Goal: Task Accomplishment & Management: Manage account settings

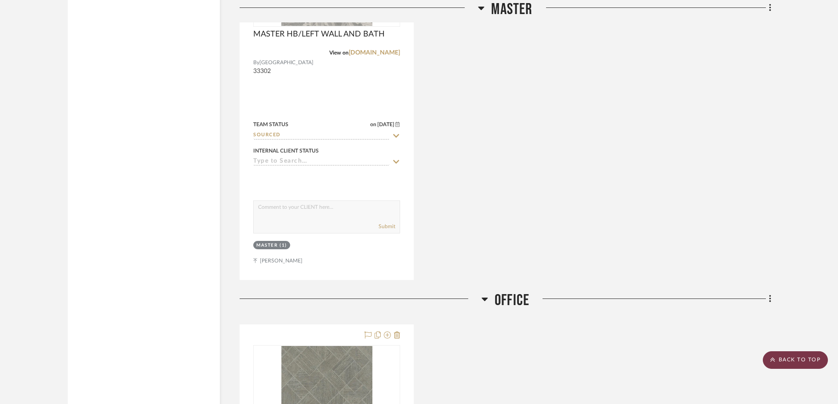
click at [792, 362] on scroll-to-top-button "BACK TO TOP" at bounding box center [795, 360] width 65 height 18
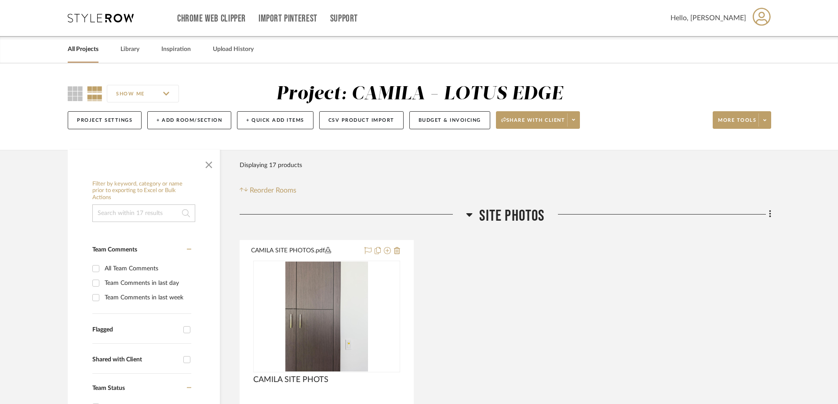
click at [91, 54] on link "All Projects" at bounding box center [83, 50] width 31 height 12
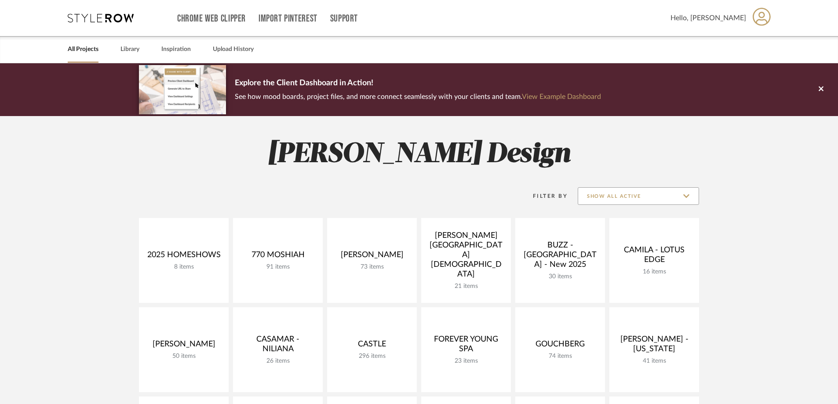
click at [658, 193] on input "Show All Active" at bounding box center [638, 196] width 121 height 18
click at [609, 258] on span "Archived" at bounding box center [640, 260] width 104 height 7
type input "Archived"
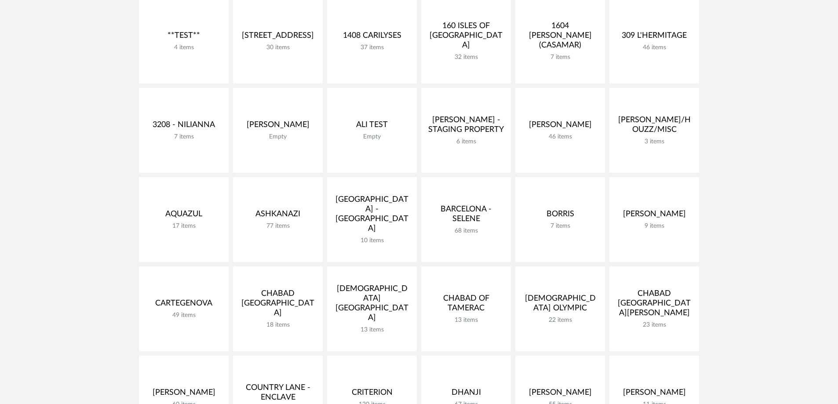
scroll to position [220, 0]
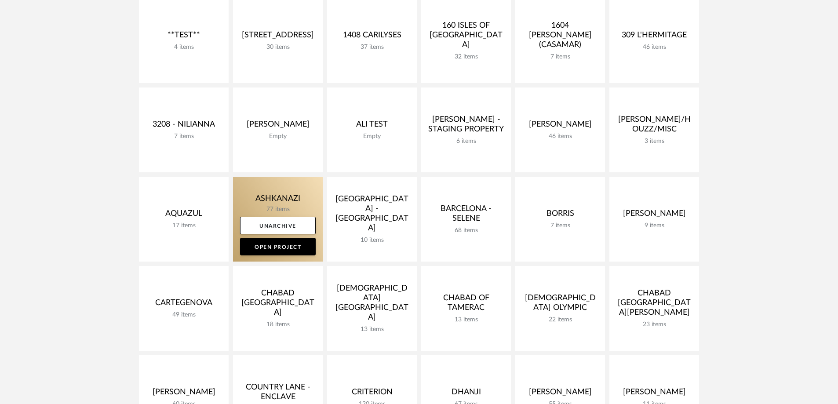
click at [283, 196] on link at bounding box center [278, 219] width 90 height 85
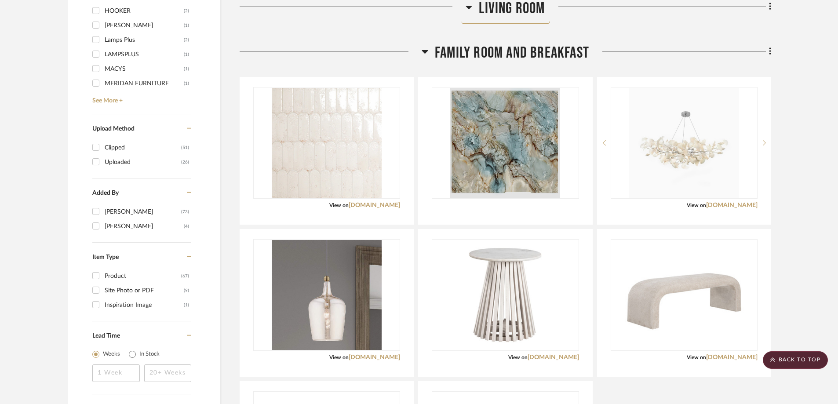
scroll to position [1056, 0]
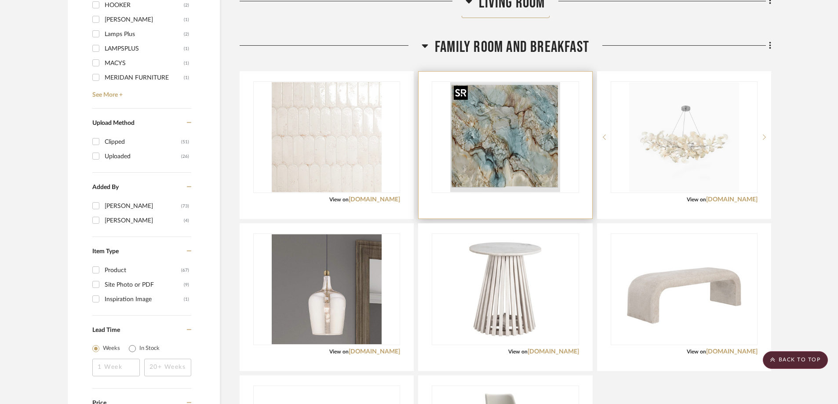
click at [492, 157] on img "0" at bounding box center [505, 137] width 110 height 110
click at [529, 150] on img "0" at bounding box center [505, 137] width 110 height 110
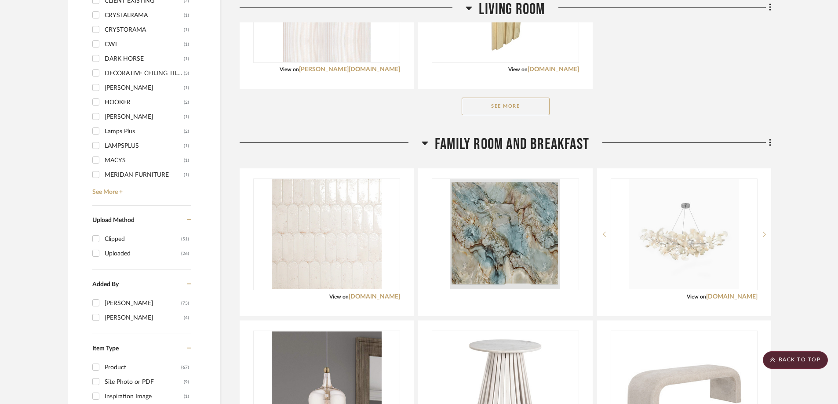
scroll to position [836, 0]
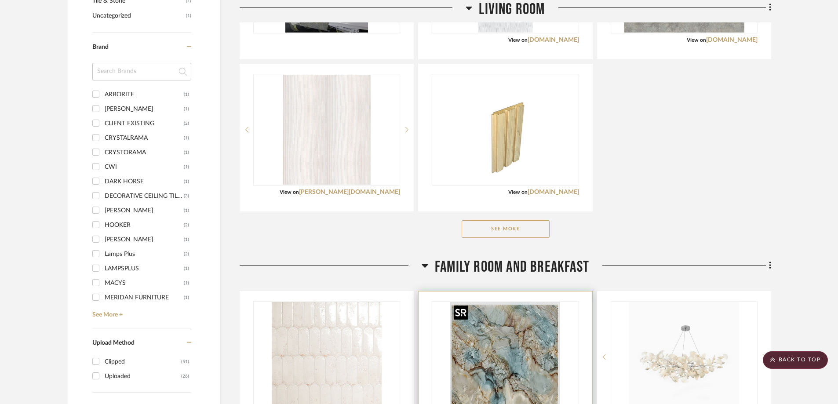
click at [508, 318] on img "0" at bounding box center [505, 357] width 110 height 110
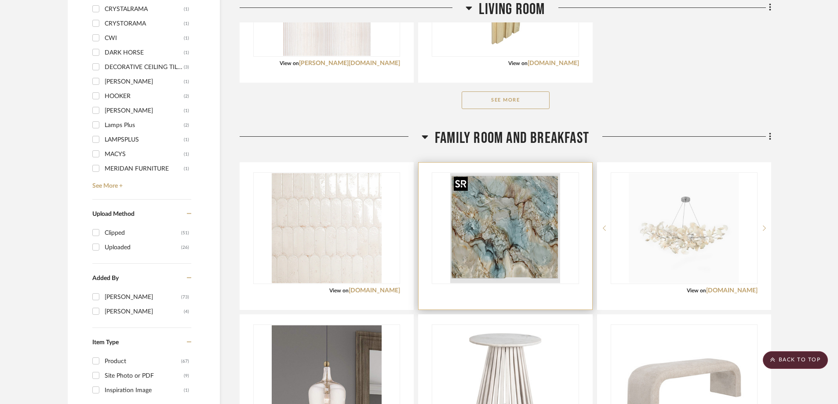
scroll to position [968, 0]
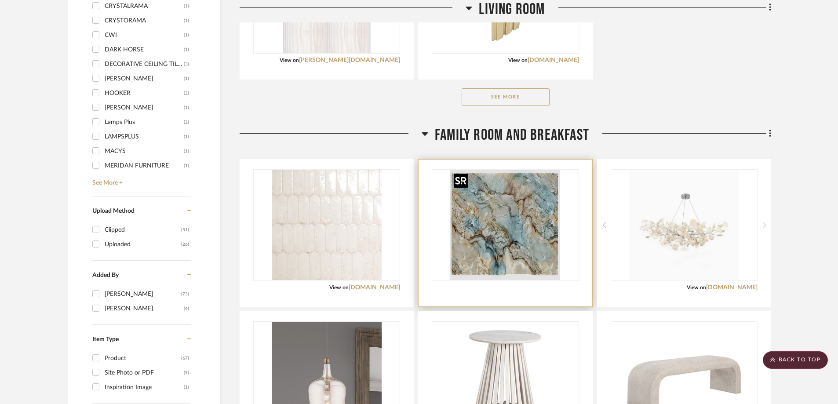
click at [511, 216] on img "0" at bounding box center [505, 225] width 110 height 110
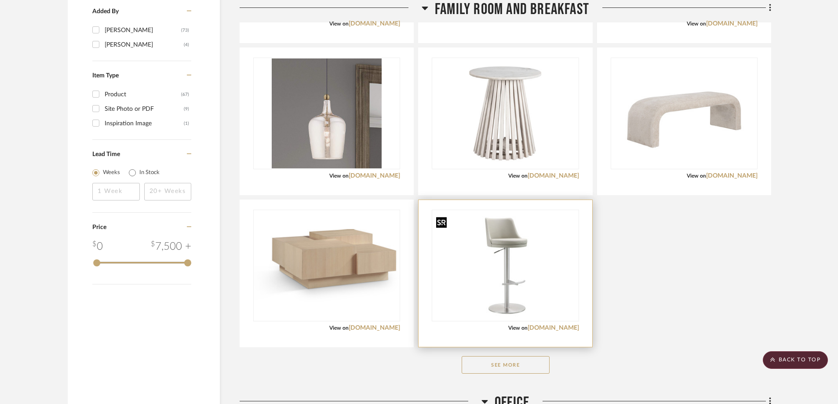
scroll to position [1451, 0]
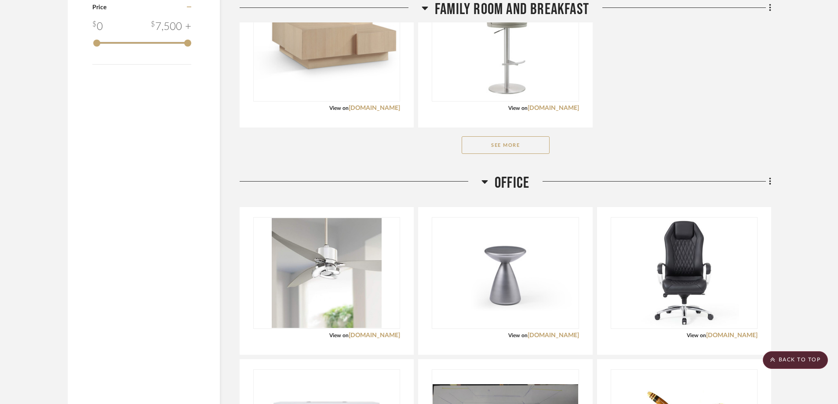
click at [509, 135] on div "See More" at bounding box center [506, 145] width 532 height 35
click at [506, 144] on button "See More" at bounding box center [506, 145] width 88 height 18
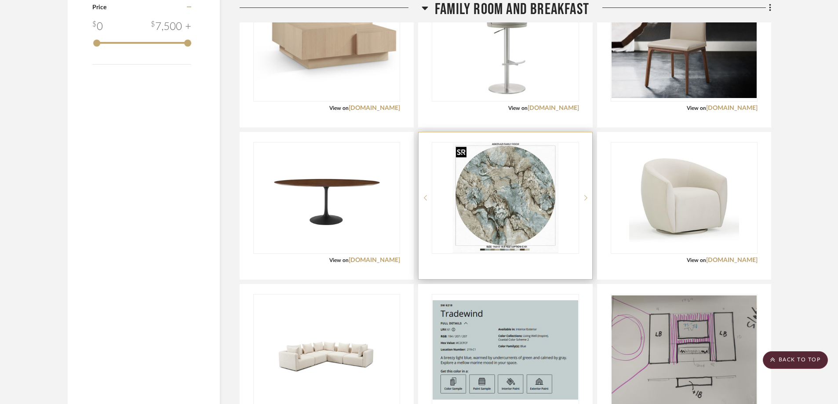
click at [533, 205] on img "0" at bounding box center [506, 198] width 106 height 110
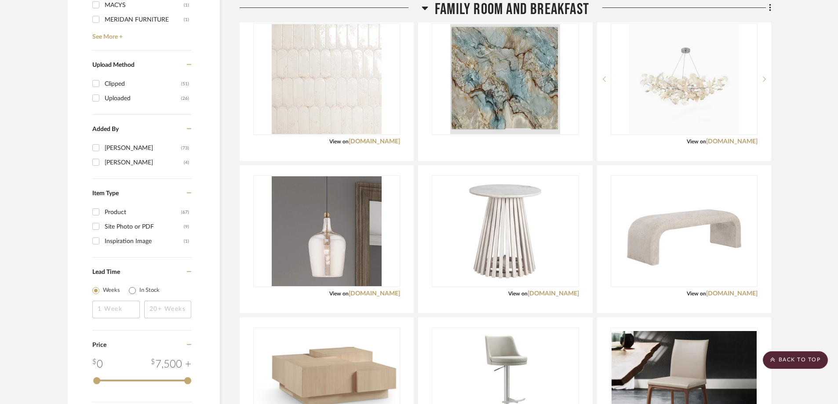
scroll to position [1012, 0]
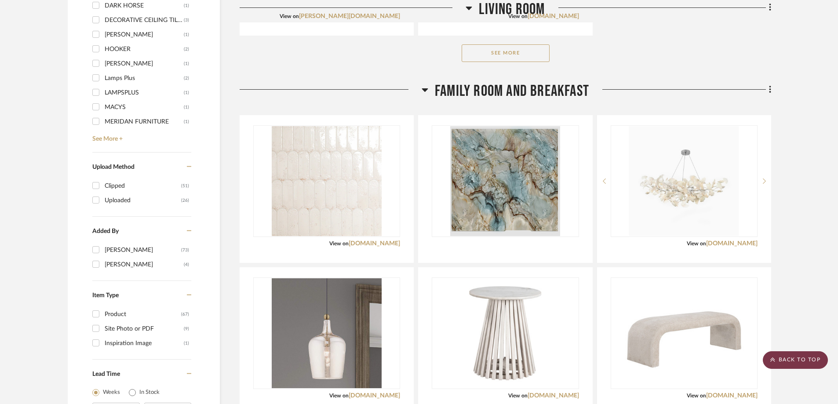
click at [800, 362] on scroll-to-top-button "BACK TO TOP" at bounding box center [795, 360] width 65 height 18
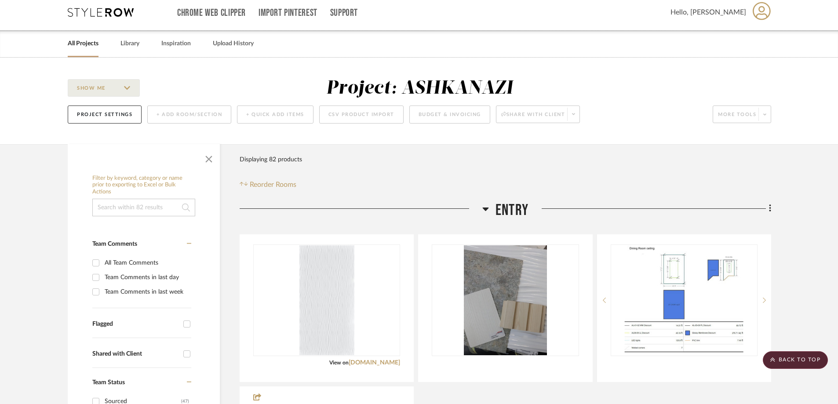
scroll to position [0, 0]
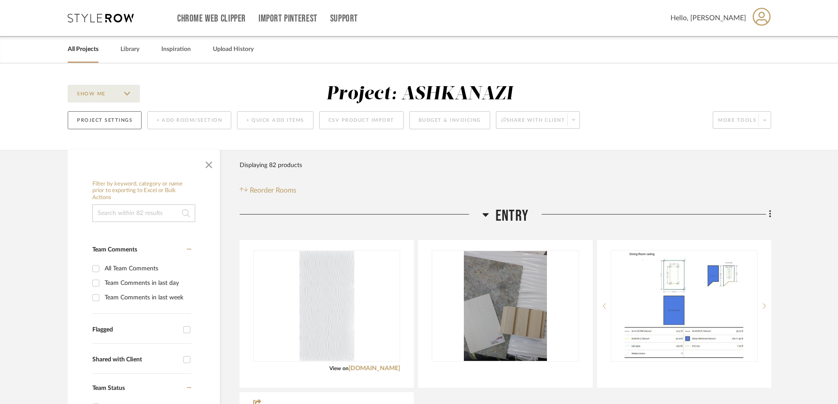
click at [125, 118] on button "Project Settings" at bounding box center [105, 120] width 74 height 18
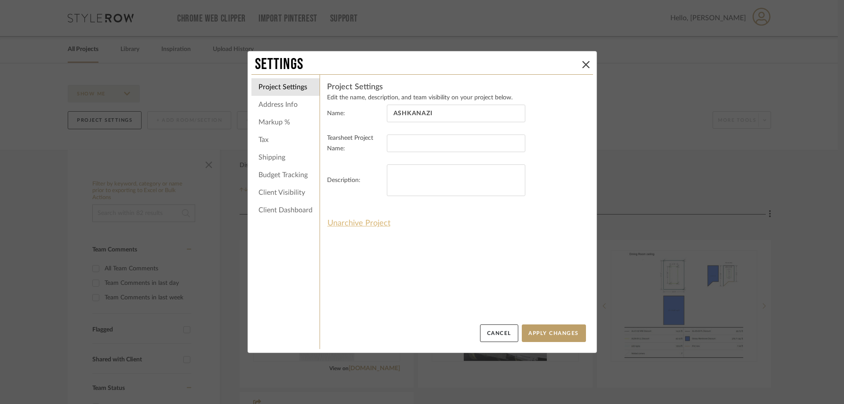
click at [354, 227] on button "Unarchive Project" at bounding box center [359, 223] width 64 height 15
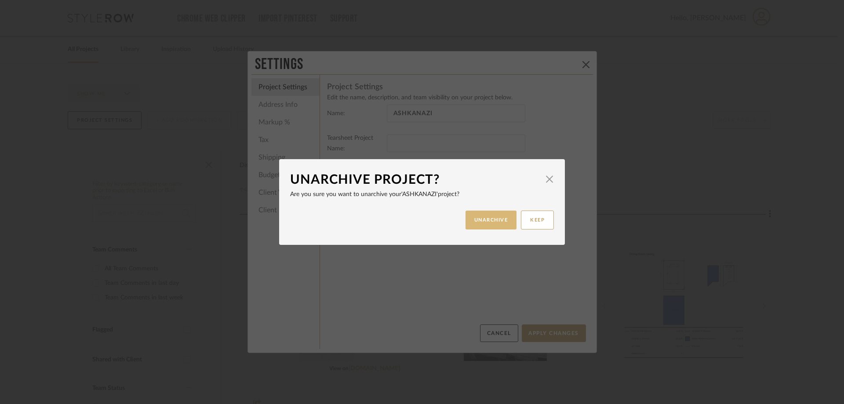
click at [477, 221] on button "UNARCHIVE" at bounding box center [491, 220] width 51 height 19
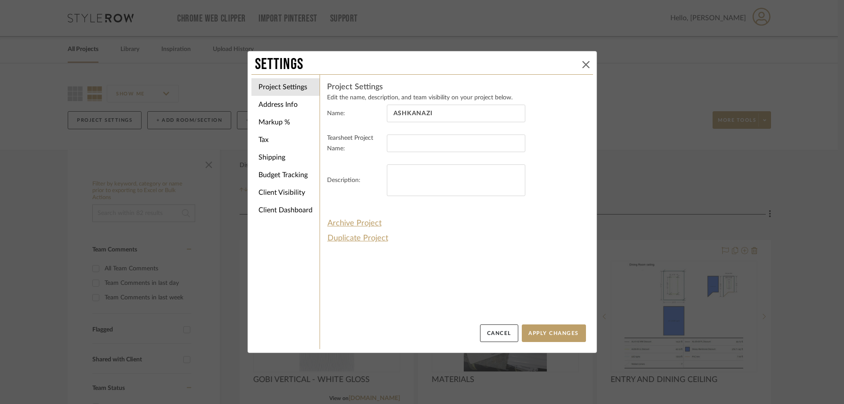
click at [586, 64] on icon at bounding box center [586, 64] width 7 height 7
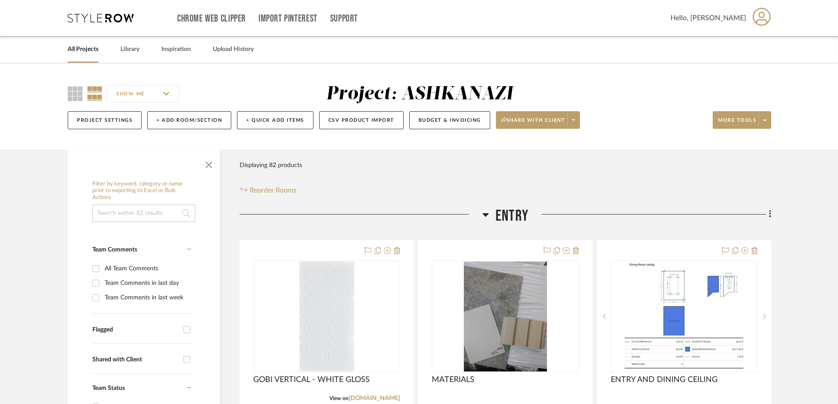
click at [91, 51] on link "All Projects" at bounding box center [83, 50] width 31 height 12
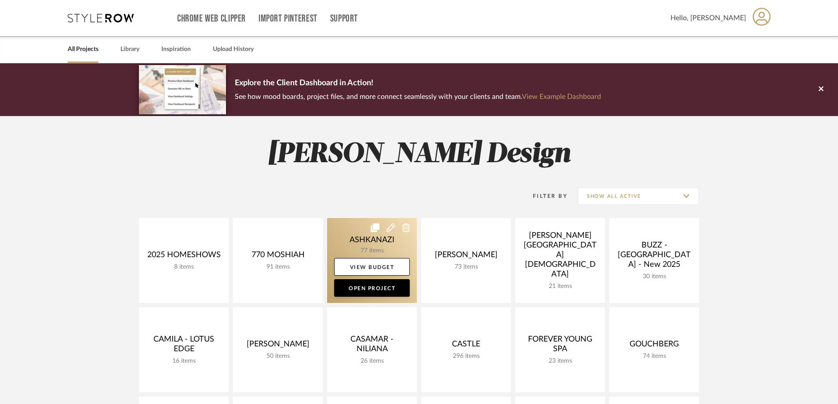
click at [374, 242] on link at bounding box center [372, 260] width 90 height 85
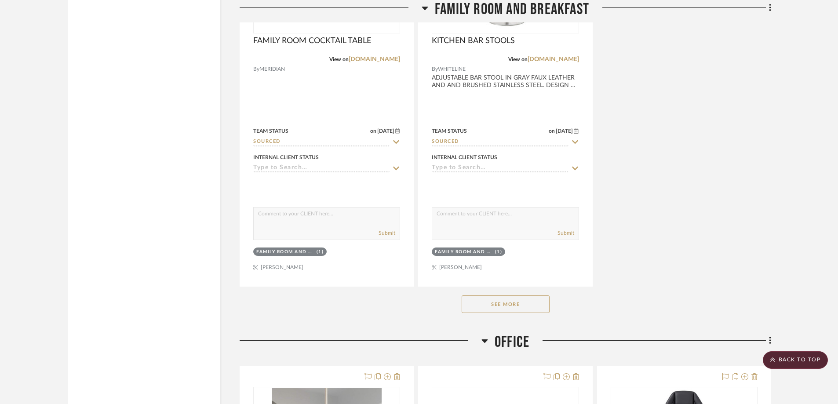
scroll to position [3210, 0]
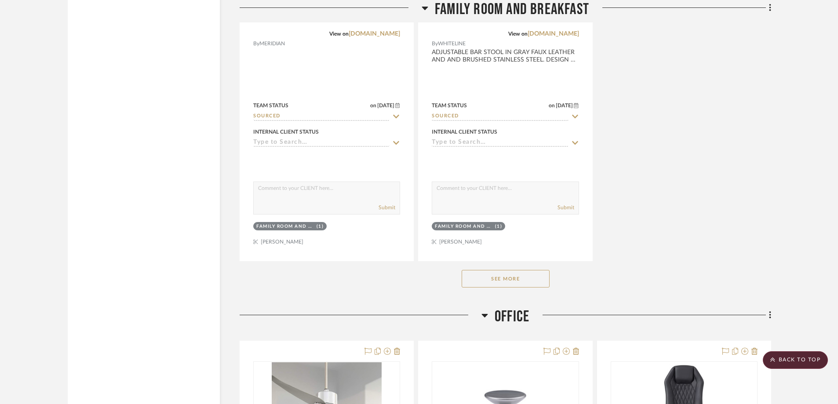
click at [506, 279] on button "See More" at bounding box center [506, 279] width 88 height 18
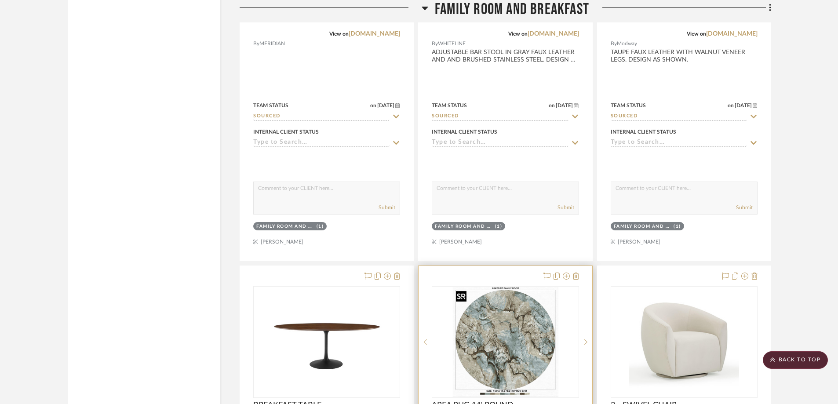
click at [515, 300] on img "0" at bounding box center [506, 342] width 106 height 110
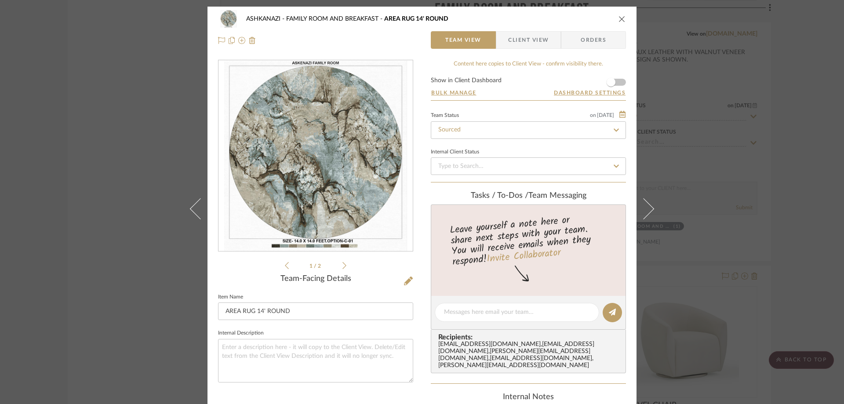
click at [339, 193] on img "0" at bounding box center [315, 156] width 183 height 191
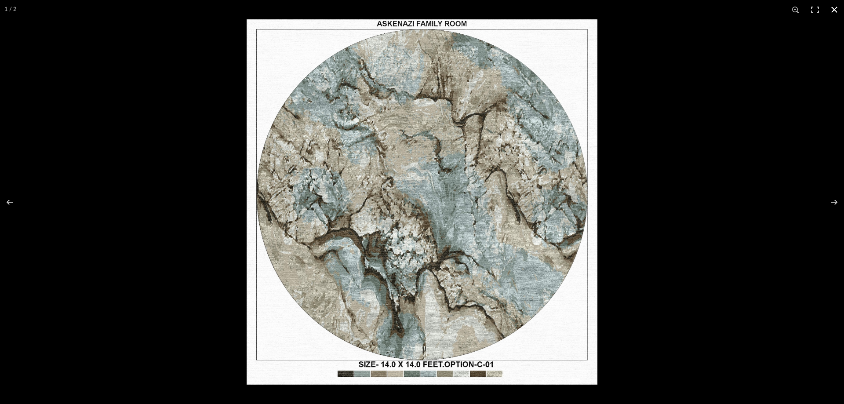
click at [750, 248] on div at bounding box center [669, 221] width 844 height 404
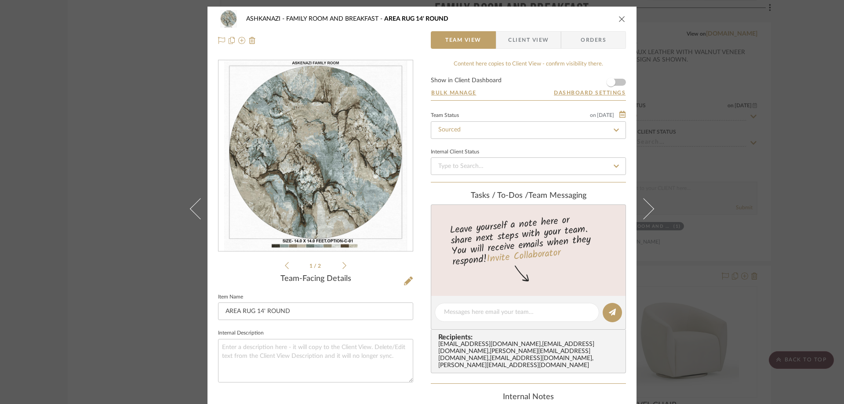
click at [338, 267] on li "1 / 2" at bounding box center [316, 265] width 54 height 11
click at [339, 266] on li "1 / 2" at bounding box center [316, 265] width 54 height 11
click at [344, 220] on img "0" at bounding box center [315, 156] width 183 height 191
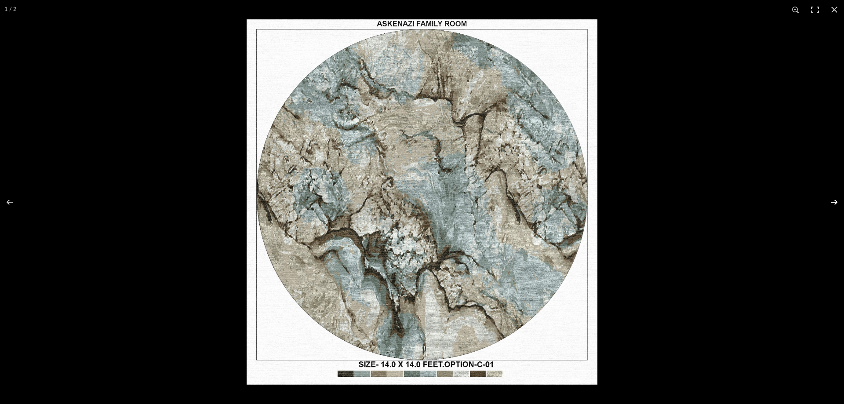
click at [833, 202] on button at bounding box center [829, 202] width 31 height 44
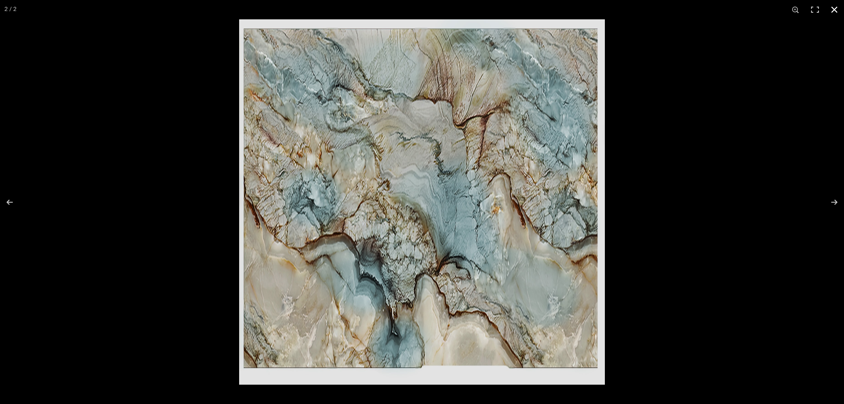
click at [724, 193] on div at bounding box center [661, 221] width 844 height 404
